Goal: Task Accomplishment & Management: Use online tool/utility

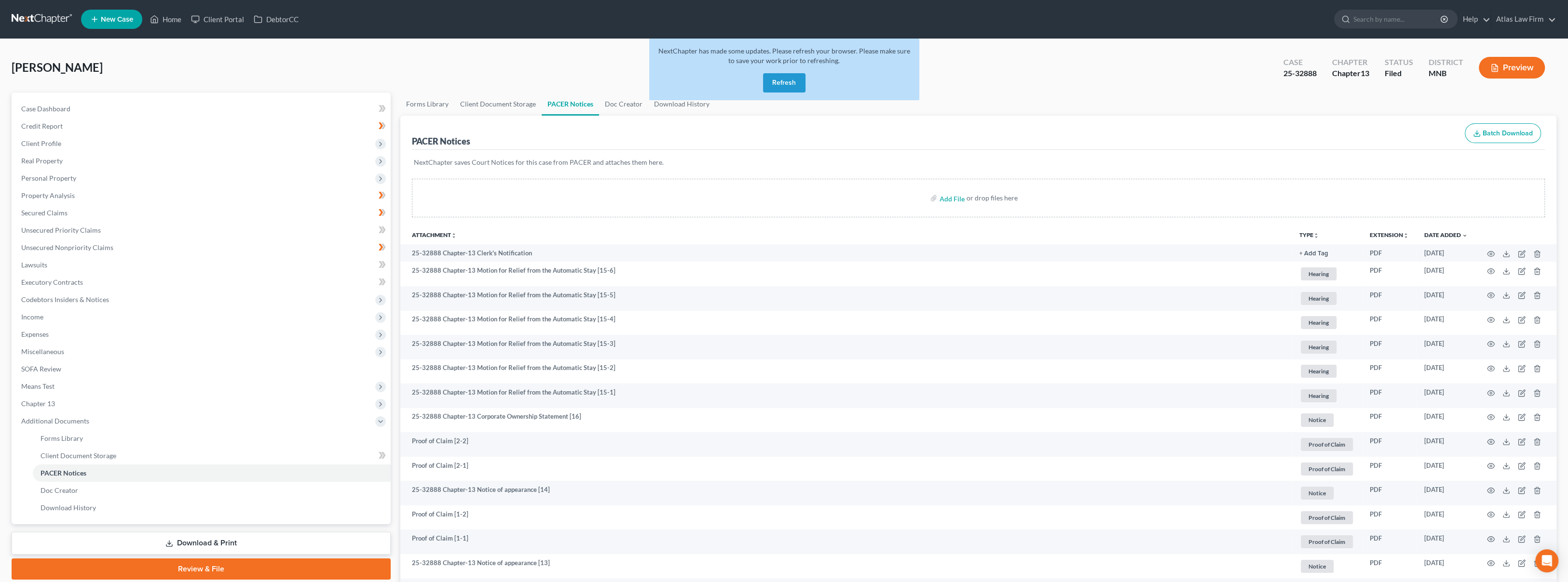
click at [252, 73] on div "[PERSON_NAME] Upgraded Case 25-32888 Chapter Chapter 13 Status Filed District […" at bounding box center [784, 72] width 1545 height 42
drag, startPoint x: 793, startPoint y: 84, endPoint x: 784, endPoint y: 85, distance: 9.1
click at [578, 84] on button "Refresh" at bounding box center [784, 83] width 42 height 20
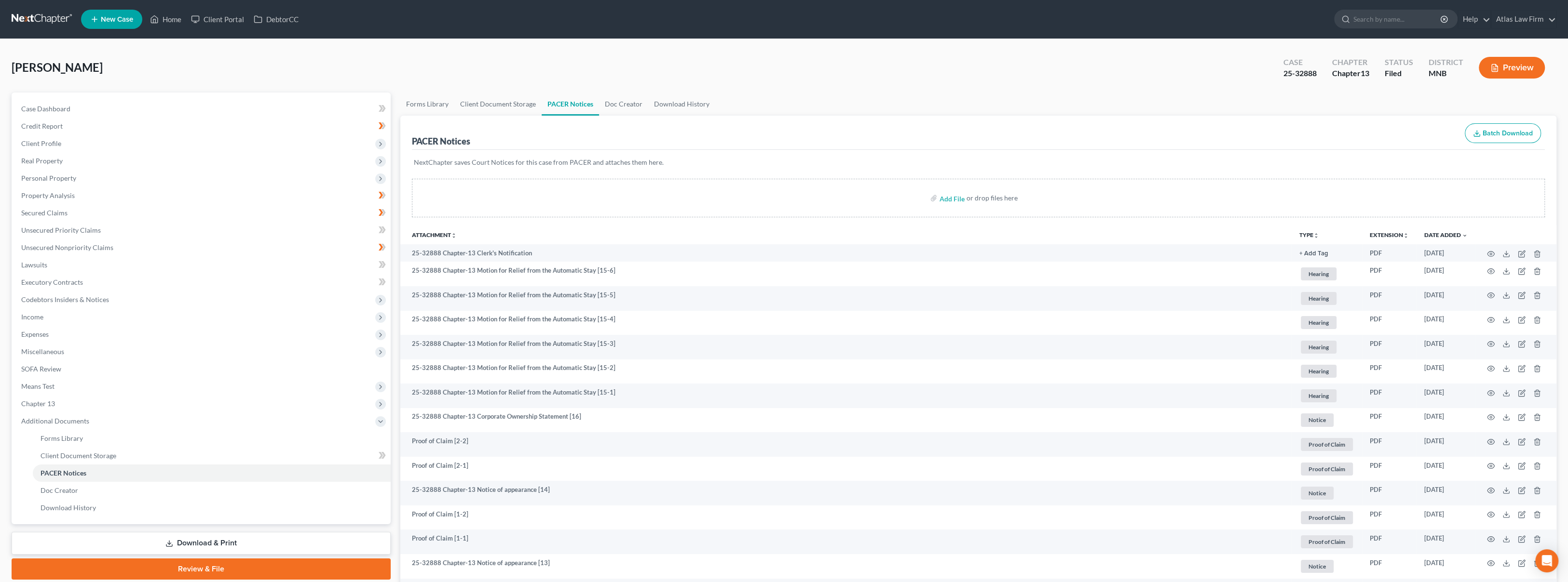
click at [54, 16] on link at bounding box center [42, 19] width 62 height 17
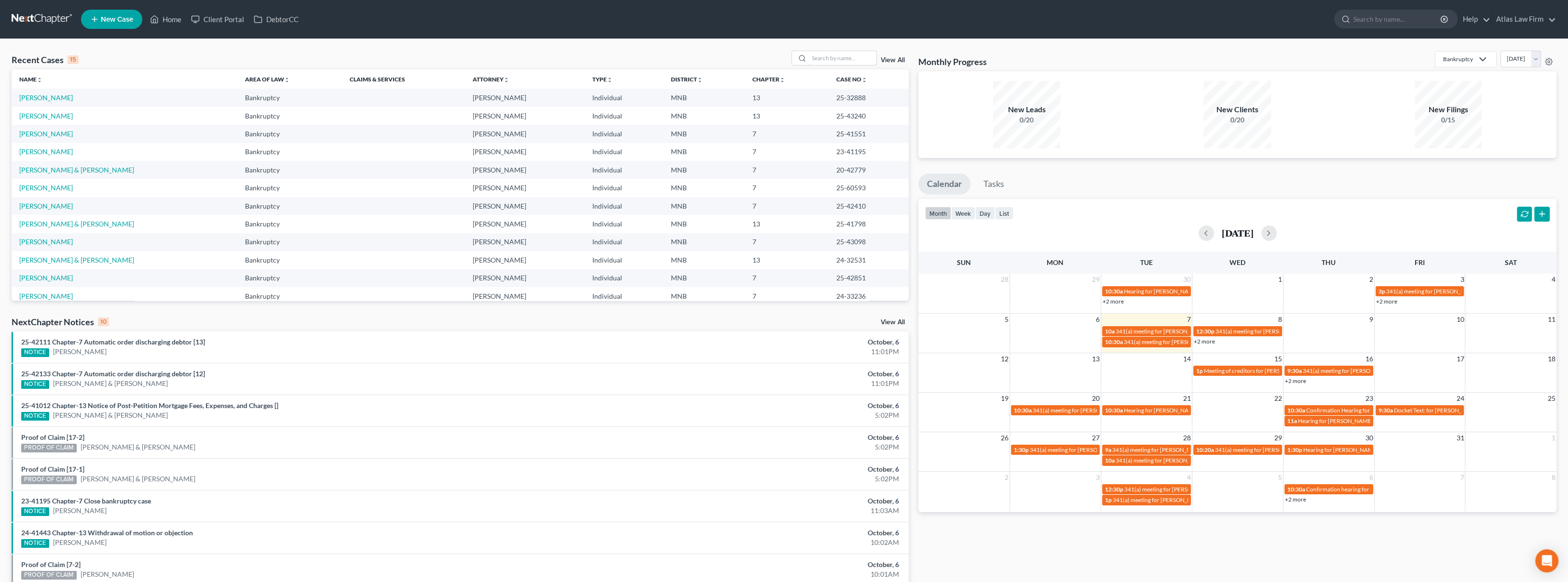
click at [860, 59] on input "search" at bounding box center [842, 58] width 67 height 14
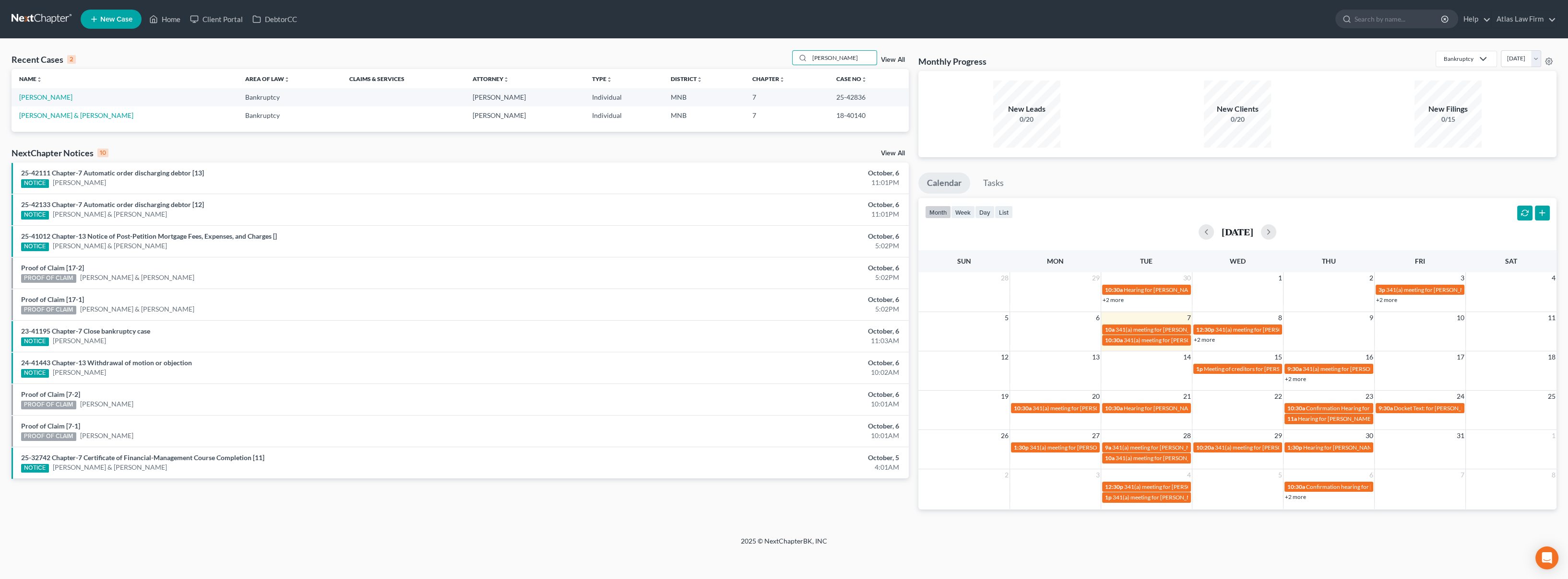
type input "kirsten"
click at [53, 99] on link "Johnson, Kirsten" at bounding box center [46, 97] width 53 height 8
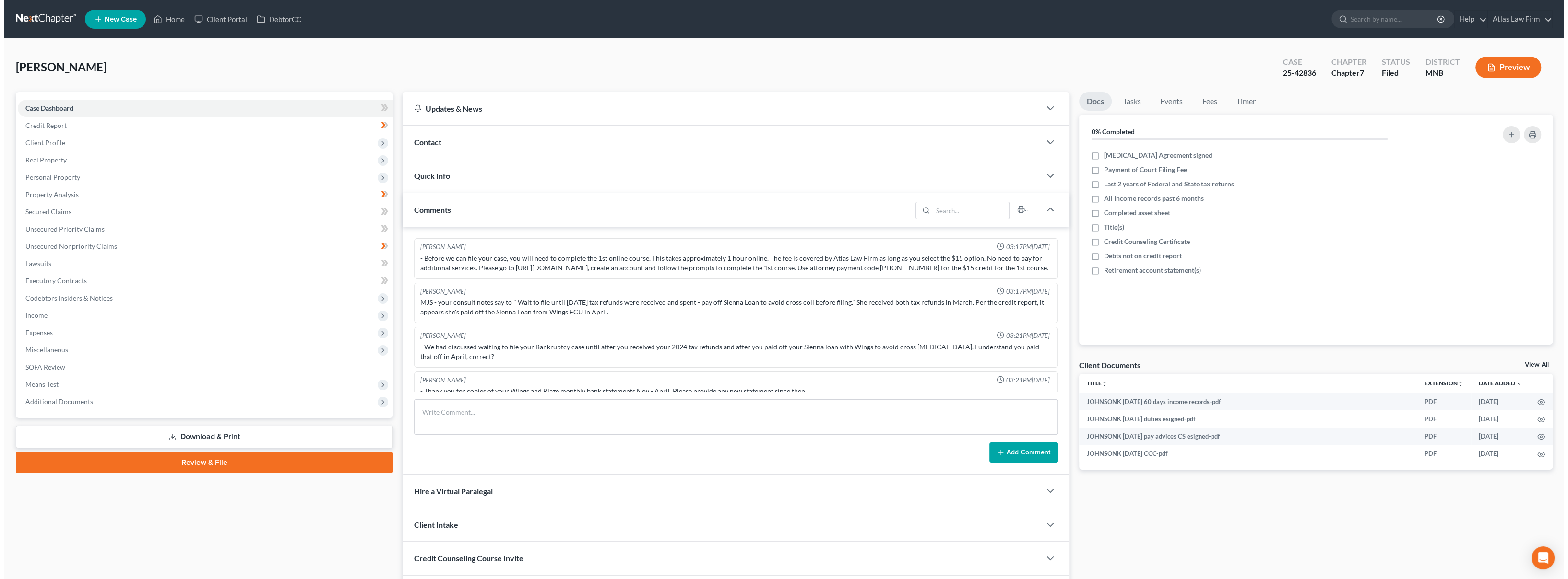
scroll to position [535, 0]
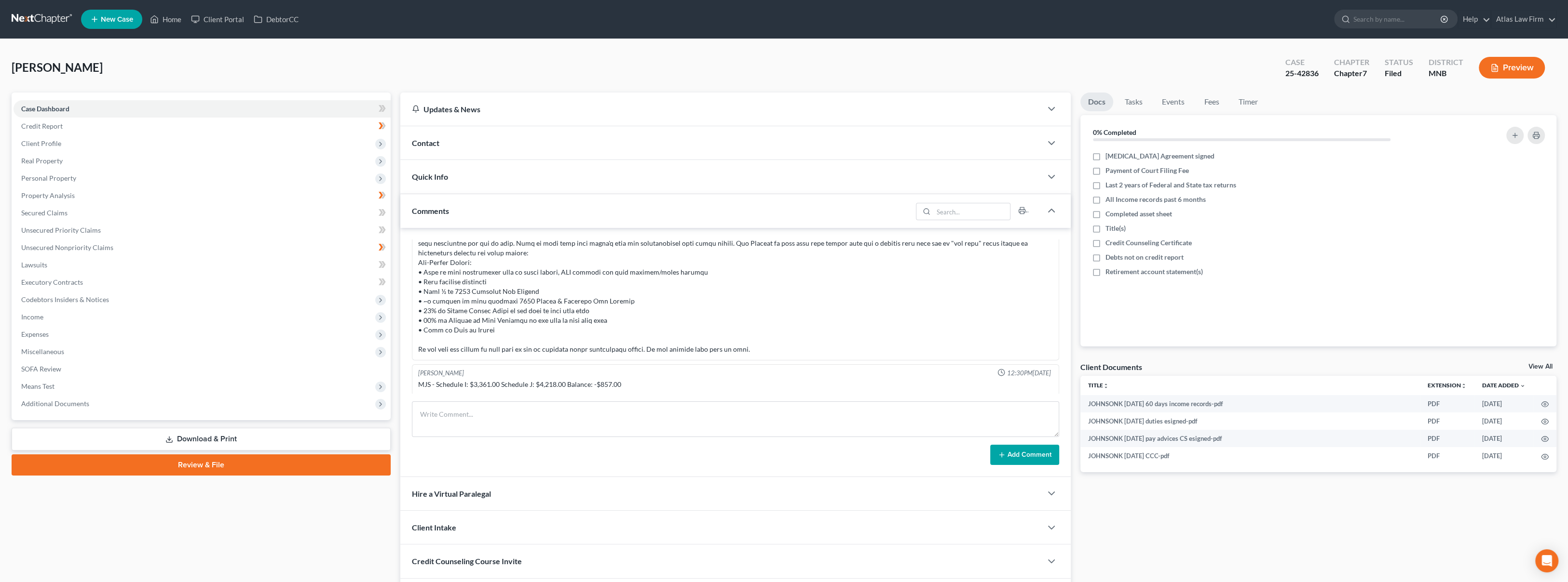
click at [1501, 72] on button "Preview" at bounding box center [1512, 67] width 66 height 21
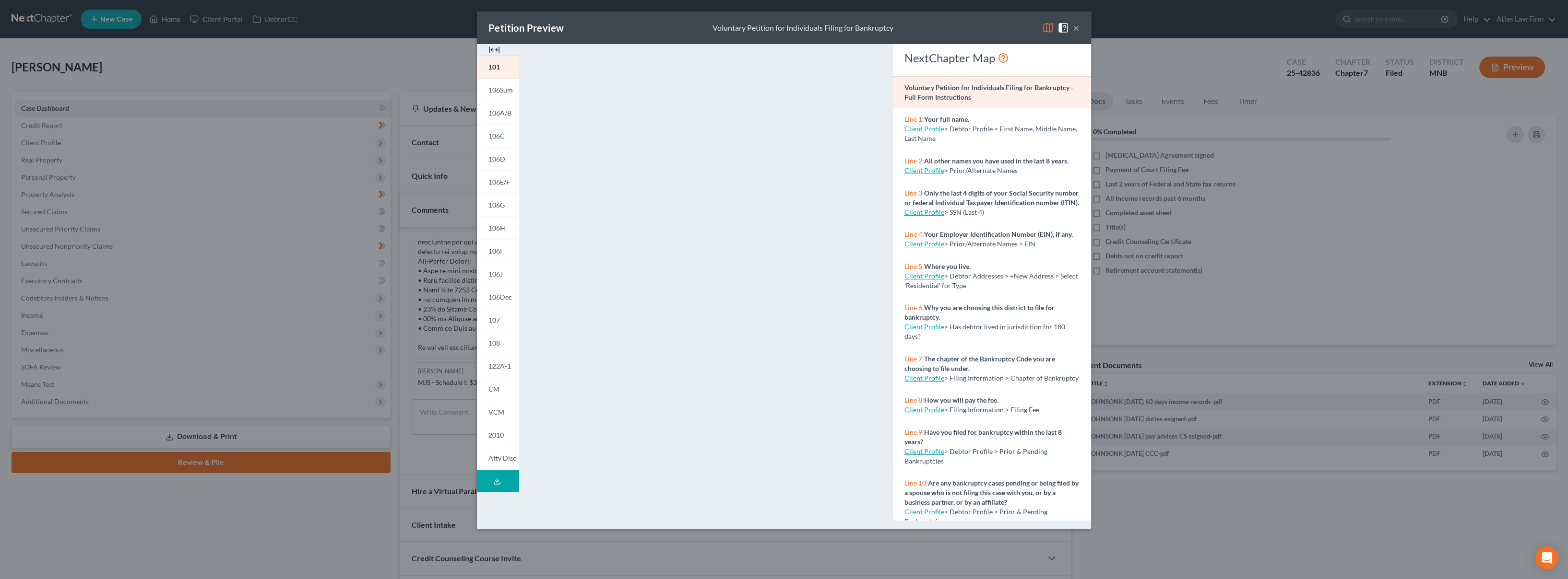
click at [1041, 30] on div "Petition Preview Voluntary Petition for Individuals Filing for Bankruptcy ×" at bounding box center [784, 28] width 614 height 33
click at [1043, 31] on img at bounding box center [1048, 27] width 12 height 12
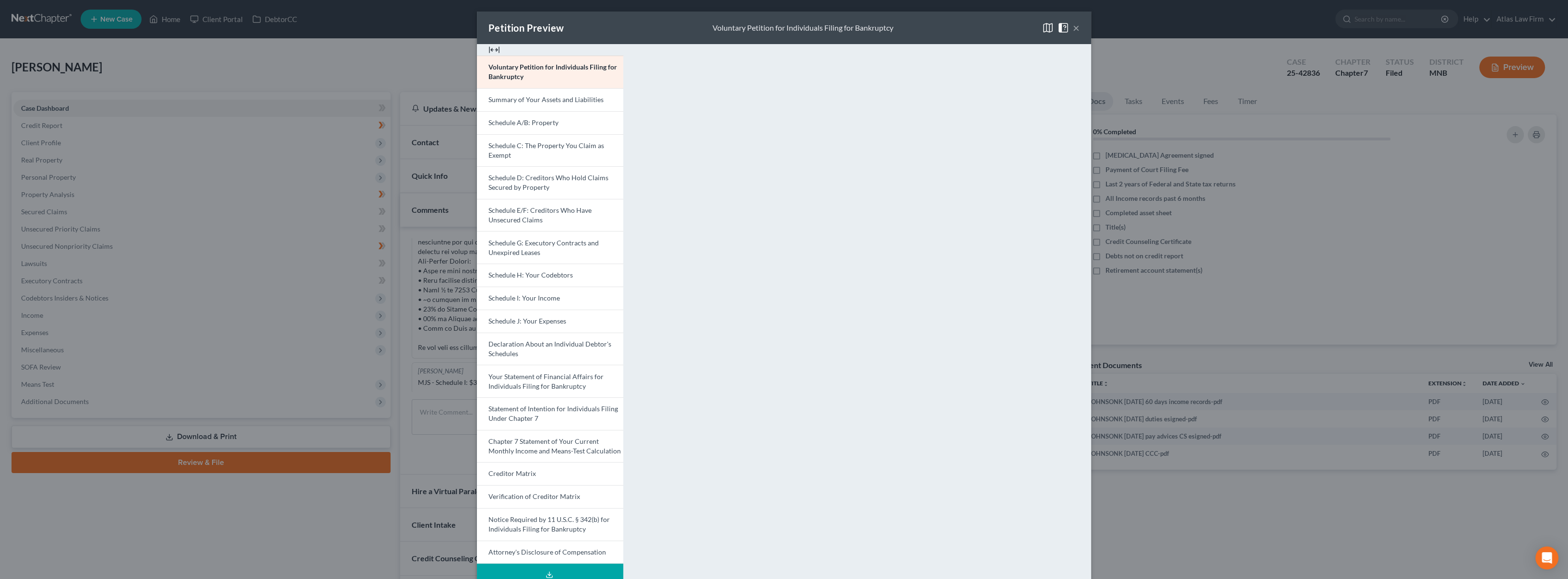
click at [541, 126] on span "Schedule A/B: Property" at bounding box center [523, 122] width 70 height 8
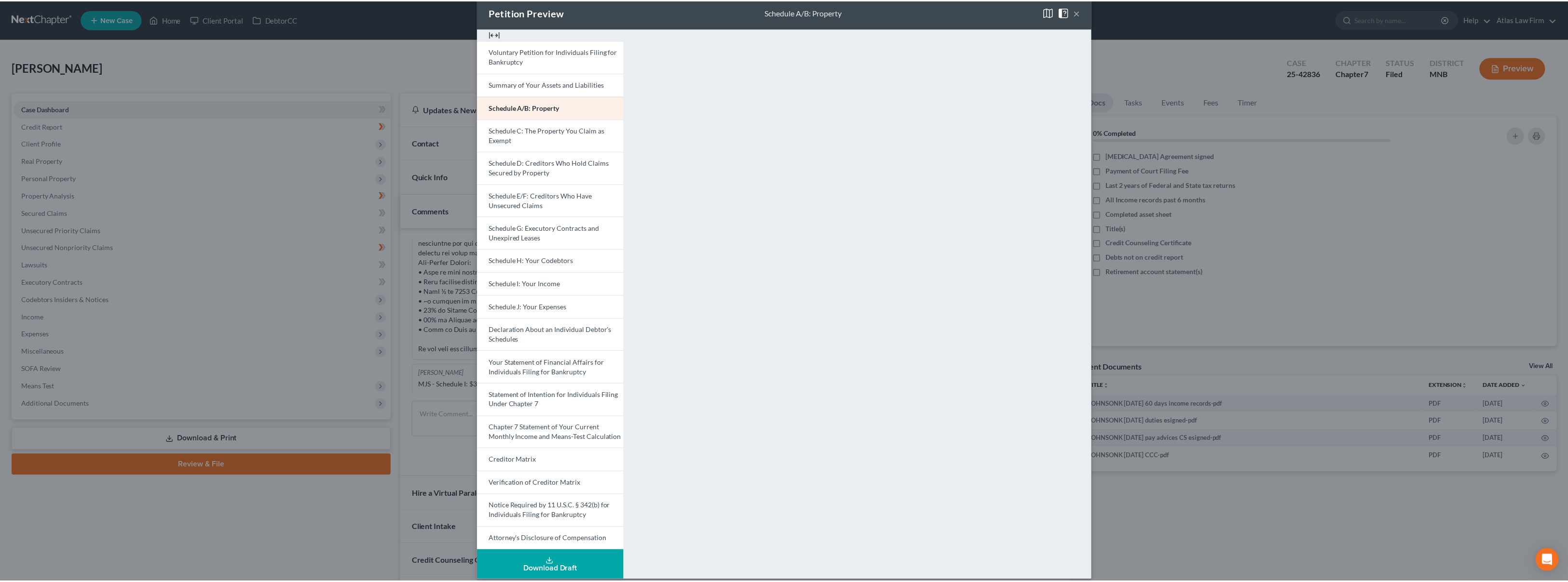
scroll to position [24, 0]
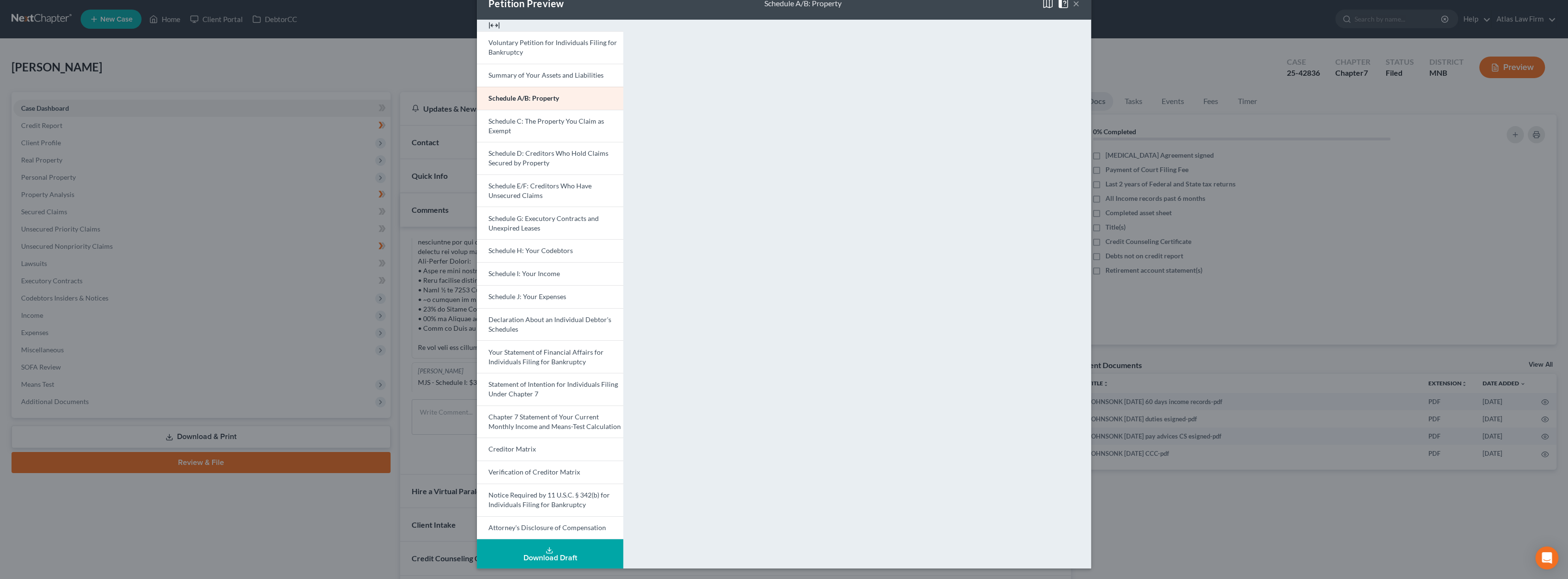
click at [536, 358] on span "Your Statement of Financial Affairs for Individuals Filing for Bankruptcy" at bounding box center [545, 356] width 115 height 18
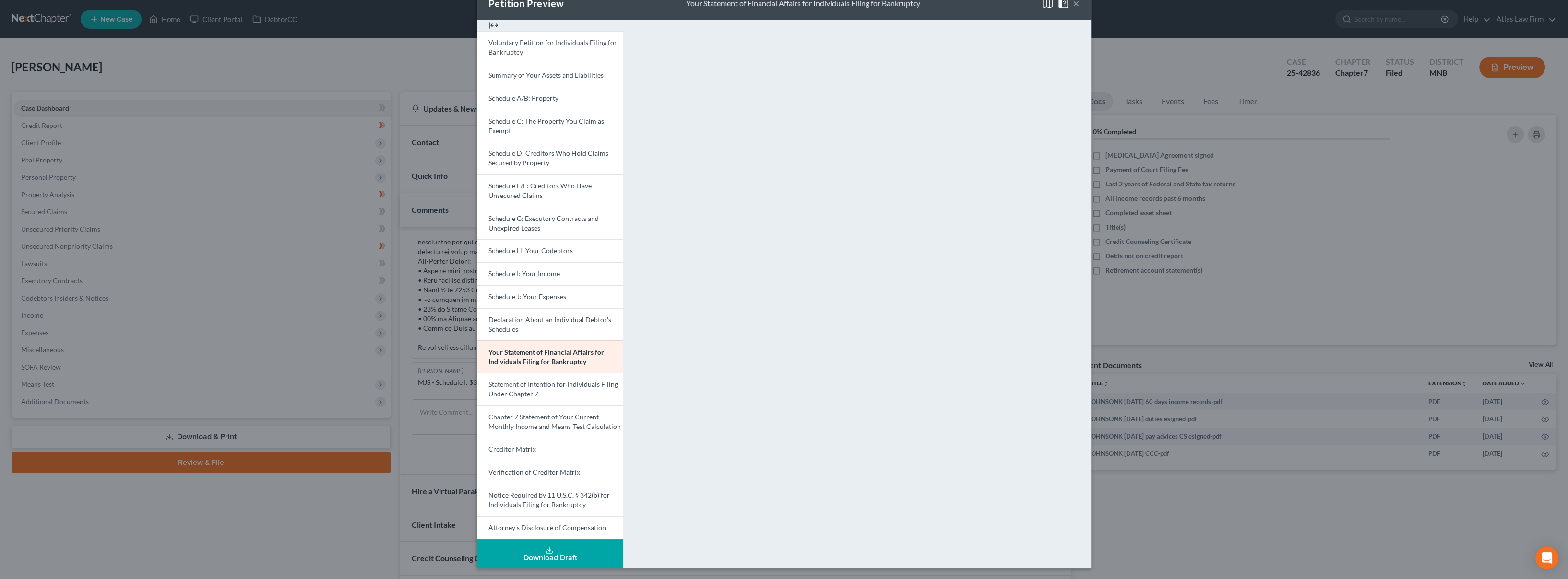
click at [1074, 1] on button "×" at bounding box center [1076, 3] width 7 height 12
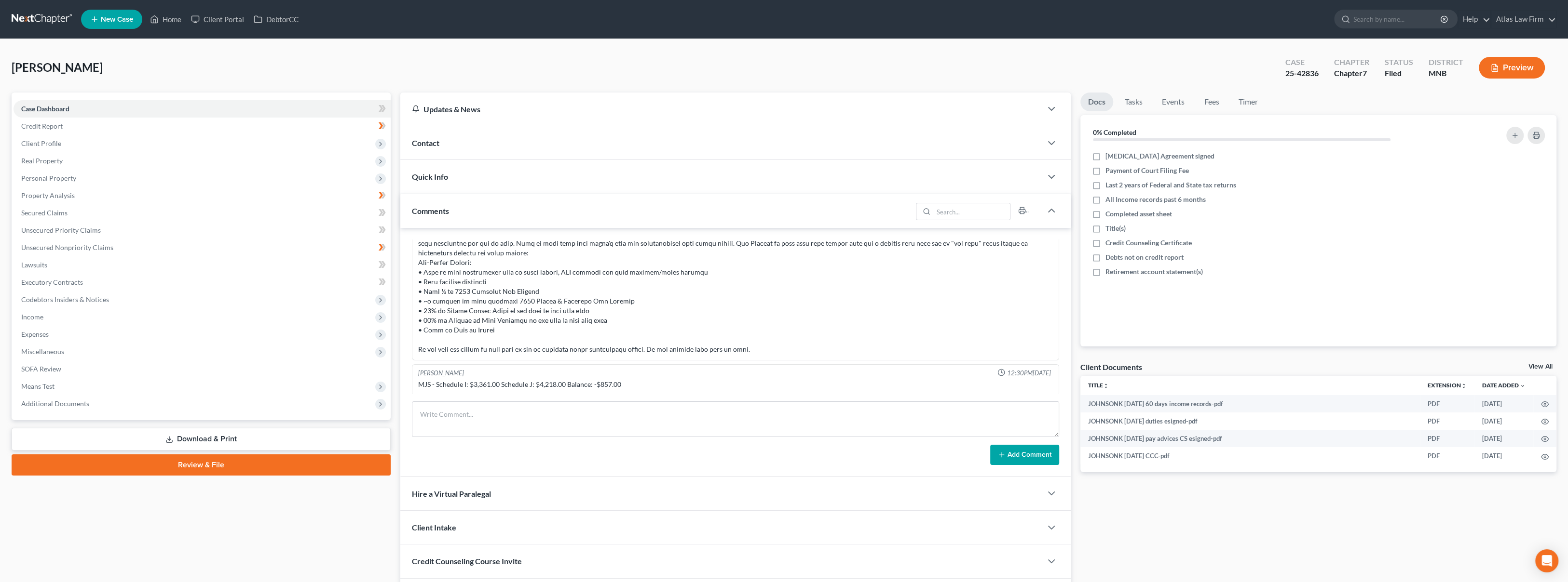
click at [44, 6] on nav "Home New Case Client Portal DebtorCC Atlas Law Firm msheridan@atlasfirm.com My …" at bounding box center [784, 19] width 1568 height 39
click at [37, 21] on link at bounding box center [42, 19] width 62 height 17
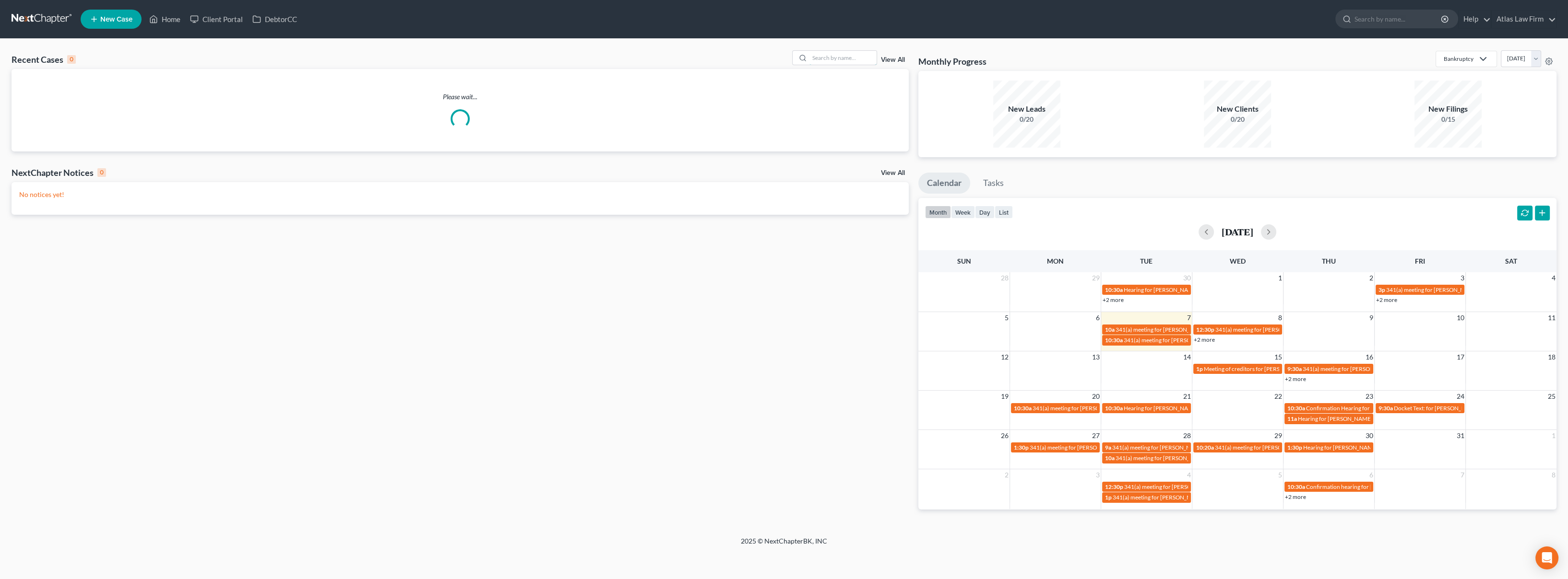
click at [856, 57] on input "search" at bounding box center [843, 58] width 67 height 14
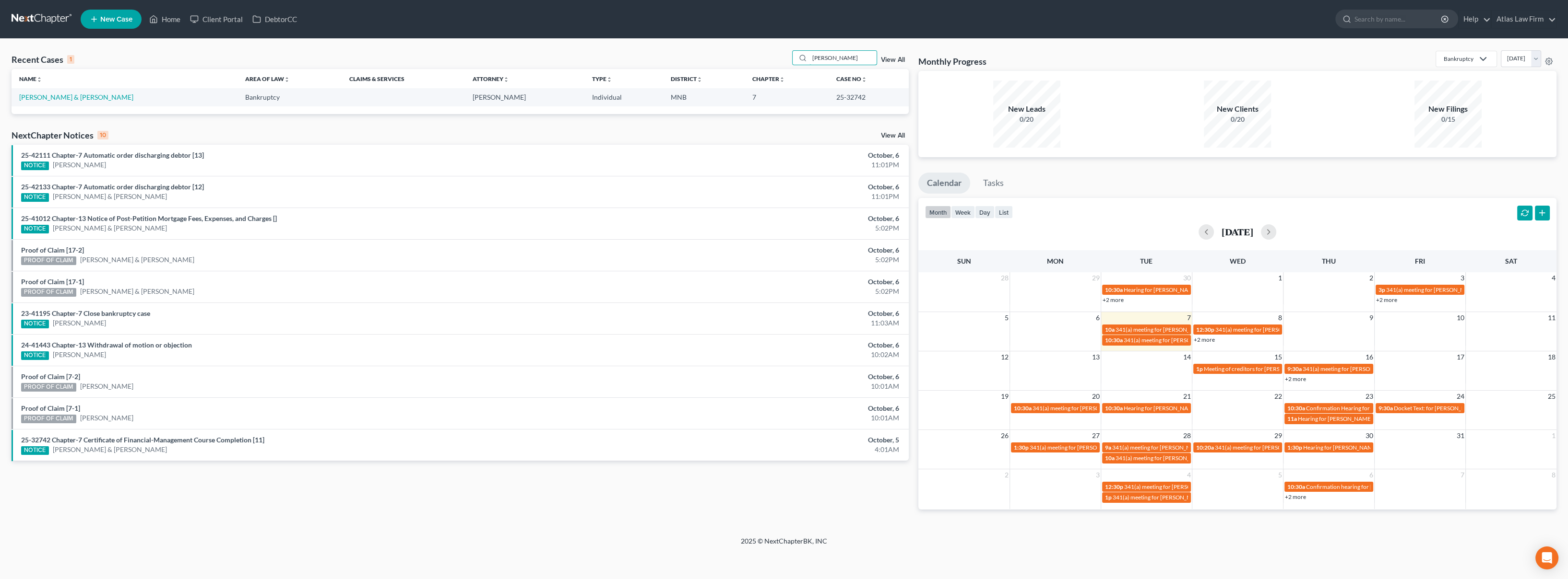
type input "denney"
click at [93, 101] on link "Denney, John & Samantha" at bounding box center [77, 97] width 114 height 8
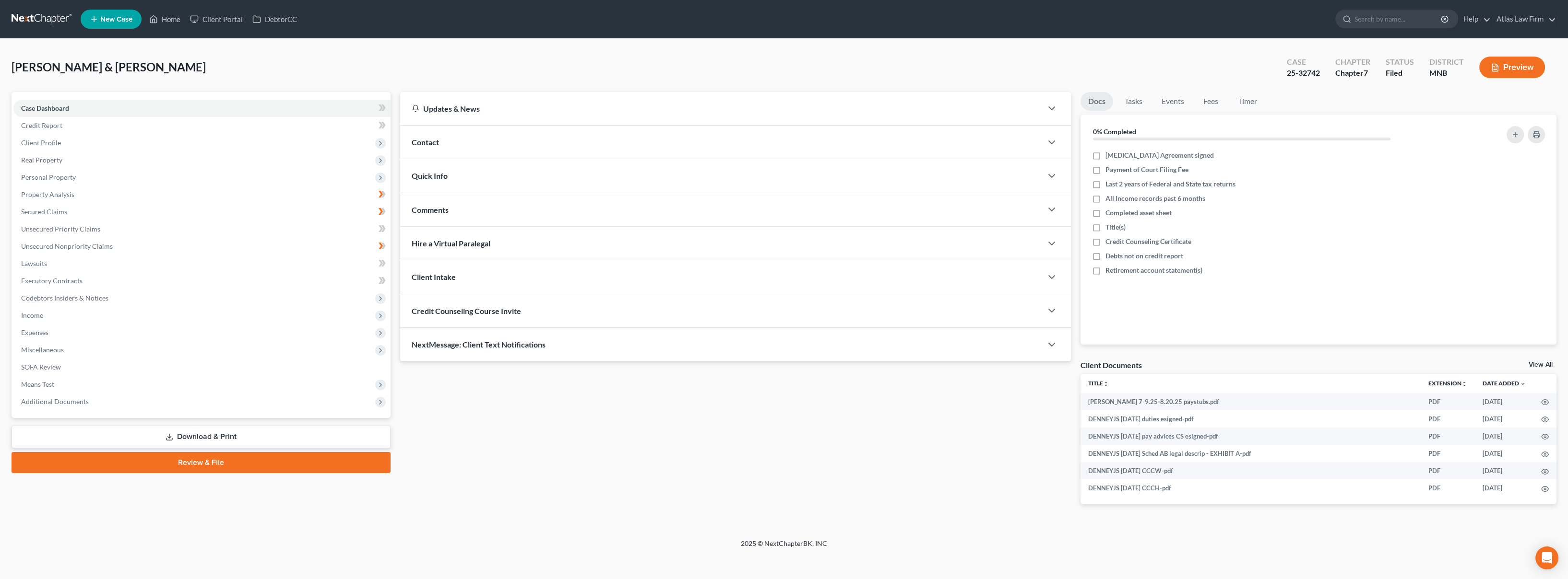
click at [1489, 61] on button "Preview" at bounding box center [1512, 67] width 66 height 21
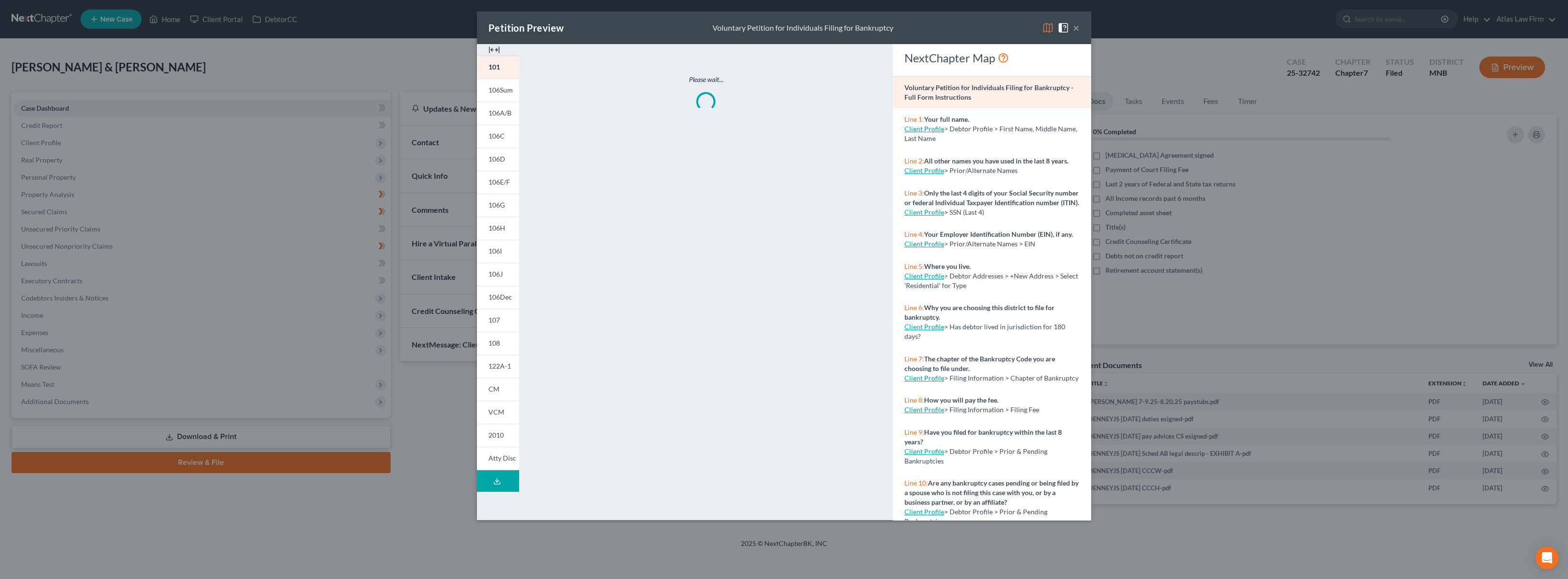
click at [1049, 29] on img at bounding box center [1048, 27] width 12 height 12
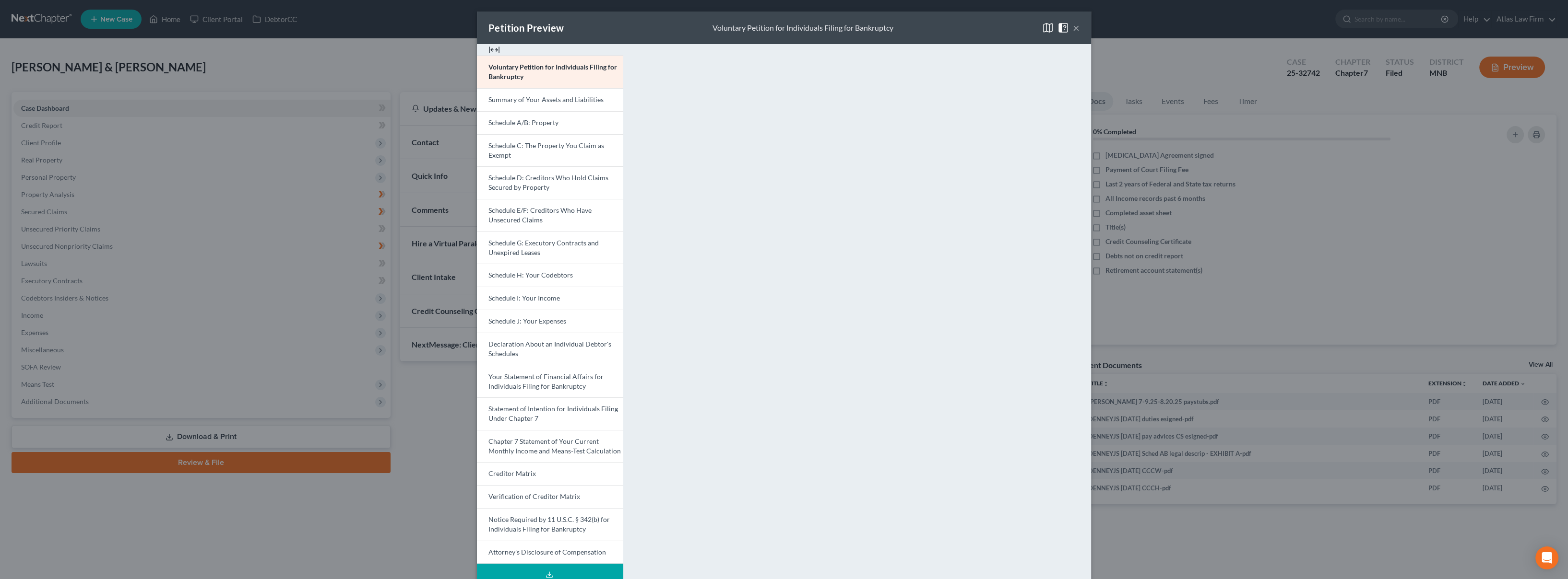
click at [554, 122] on link "Schedule A/B: Property" at bounding box center [550, 123] width 146 height 23
click at [565, 147] on span "Schedule C: The Property You Claim as Exempt" at bounding box center [546, 150] width 116 height 18
click at [581, 117] on link "Schedule A/B: Property" at bounding box center [550, 123] width 146 height 23
click at [517, 159] on link "Schedule C: The Property You Claim as Exempt" at bounding box center [550, 151] width 146 height 33
click at [1073, 26] on button "×" at bounding box center [1076, 27] width 7 height 12
